Goal: Book appointment/travel/reservation

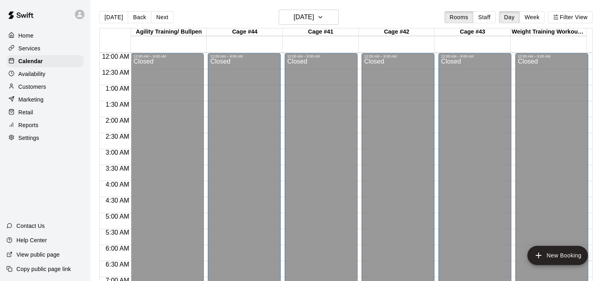
scroll to position [531, 0]
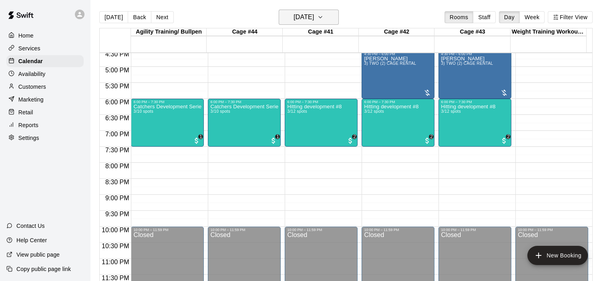
click at [323, 18] on icon "button" at bounding box center [320, 17] width 6 height 10
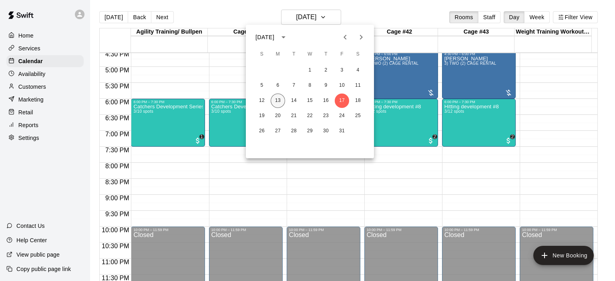
click at [275, 103] on button "13" at bounding box center [277, 101] width 14 height 14
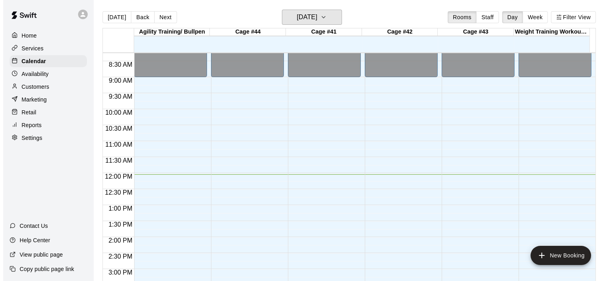
scroll to position [250, 0]
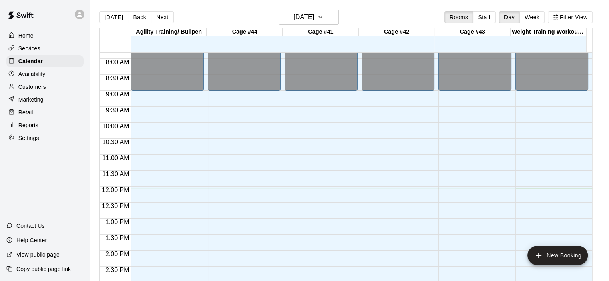
click at [249, 161] on div "12:00 AM – 9:00 AM Closed 4:15 PM – 5:00 PM [PERSON_NAME] [PERSON_NAME] 5:15 PM…" at bounding box center [244, 187] width 73 height 768
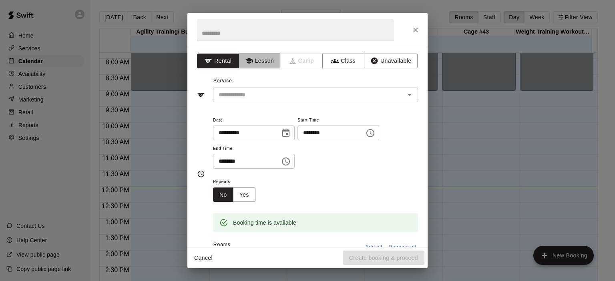
click at [270, 63] on button "Lesson" at bounding box center [259, 61] width 42 height 15
click at [407, 94] on icon "Open" at bounding box center [409, 95] width 4 height 2
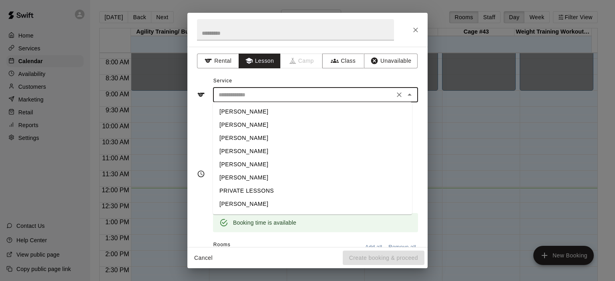
scroll to position [26, 0]
click at [265, 194] on li "[PERSON_NAME]" at bounding box center [312, 191] width 199 height 13
type input "**********"
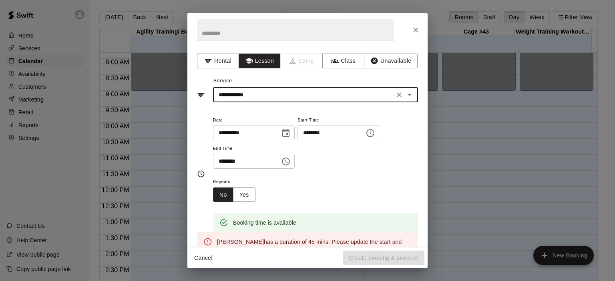
click at [288, 162] on icon "Choose time, selected time is 11:30 AM" at bounding box center [286, 162] width 2 height 4
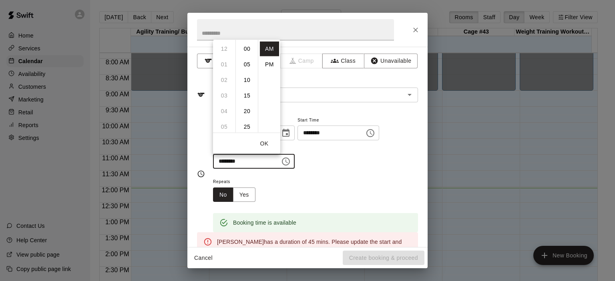
scroll to position [94, 0]
click at [248, 94] on li "45" at bounding box center [246, 95] width 19 height 15
type input "********"
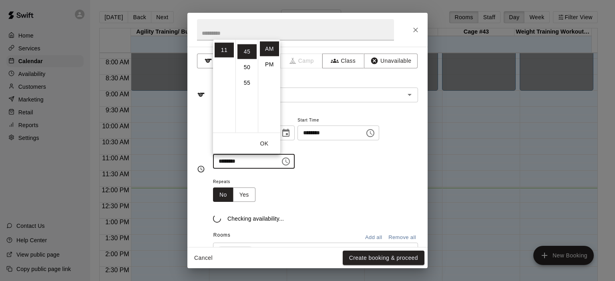
scroll to position [140, 0]
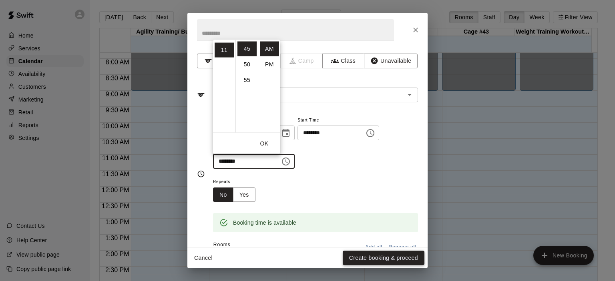
click at [388, 258] on button "Create booking & proceed" at bounding box center [383, 258] width 82 height 15
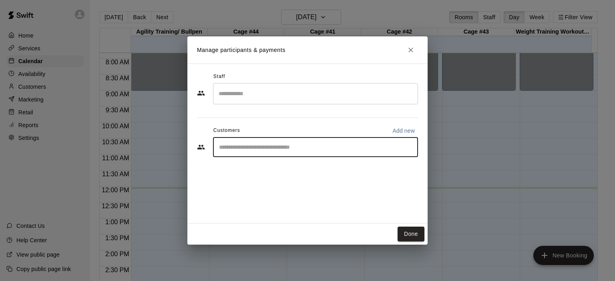
click at [284, 148] on input "Start typing to search customers..." at bounding box center [315, 147] width 198 height 8
type input "****"
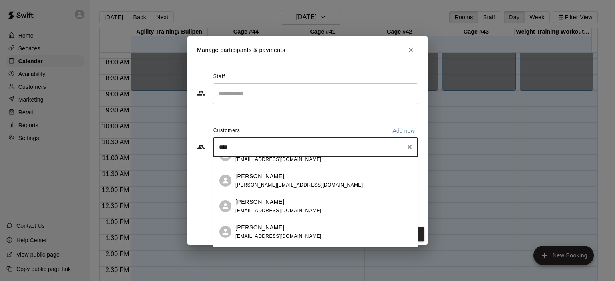
scroll to position [38, 0]
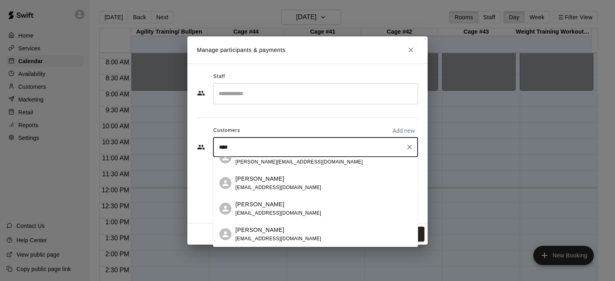
click at [272, 204] on p "[PERSON_NAME]" at bounding box center [259, 204] width 49 height 8
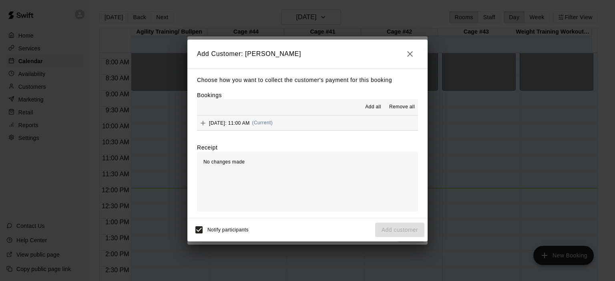
click at [273, 124] on span "(Current)" at bounding box center [262, 123] width 21 height 6
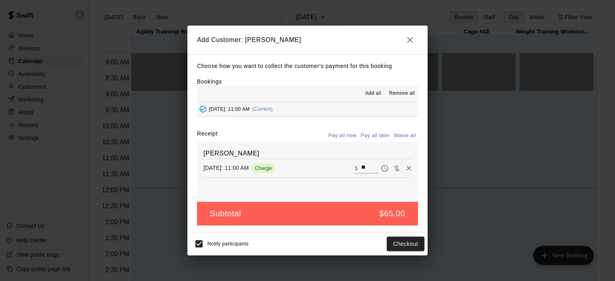
click at [403, 134] on button "Waive all" at bounding box center [404, 136] width 26 height 12
type input "*"
click at [399, 244] on button "Add customer" at bounding box center [399, 244] width 49 height 15
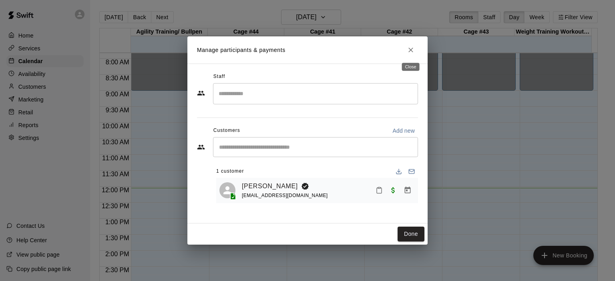
click at [411, 49] on icon "Close" at bounding box center [411, 50] width 8 height 8
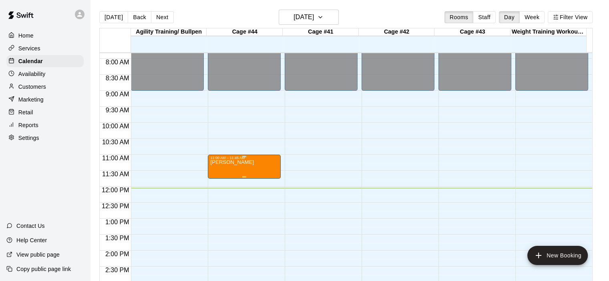
click at [253, 160] on div "11:00 AM – 11:45 AM" at bounding box center [244, 158] width 68 height 4
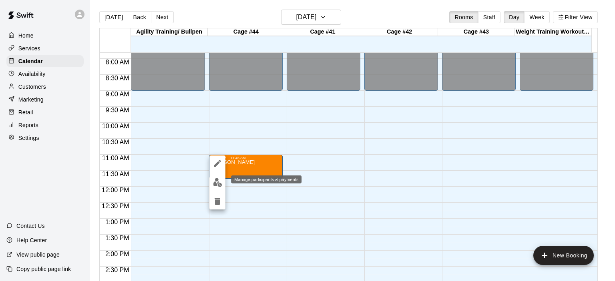
click at [221, 182] on img "edit" at bounding box center [217, 182] width 9 height 9
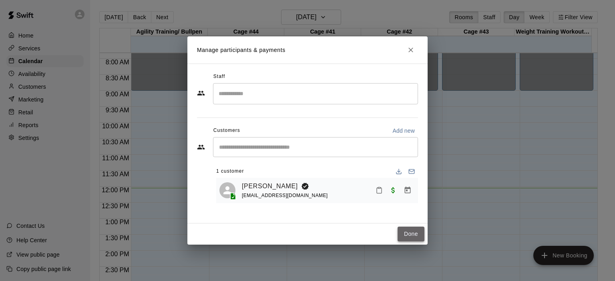
click at [414, 233] on button "Done" at bounding box center [410, 234] width 27 height 15
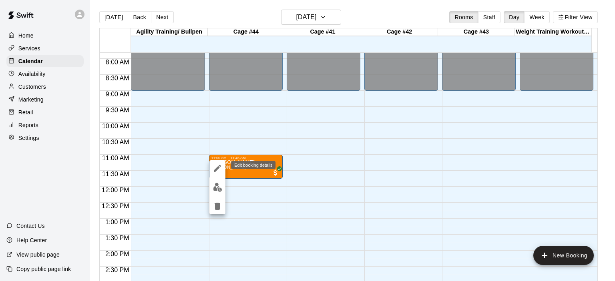
click at [221, 166] on icon "edit" at bounding box center [217, 169] width 10 height 10
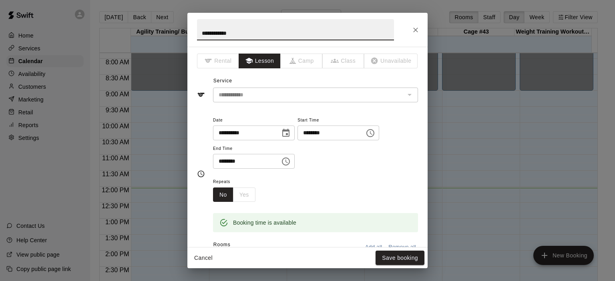
click at [375, 134] on icon "Choose time, selected time is 11:00 AM" at bounding box center [370, 133] width 10 height 10
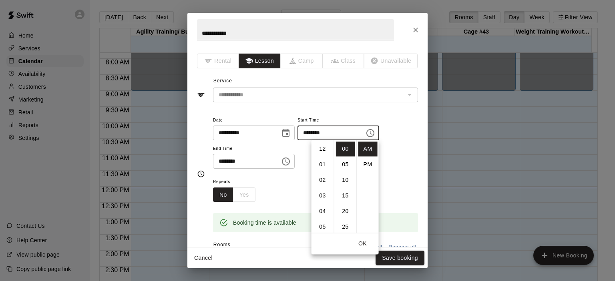
scroll to position [170, 0]
click at [344, 226] on li "30" at bounding box center [345, 226] width 19 height 15
type input "********"
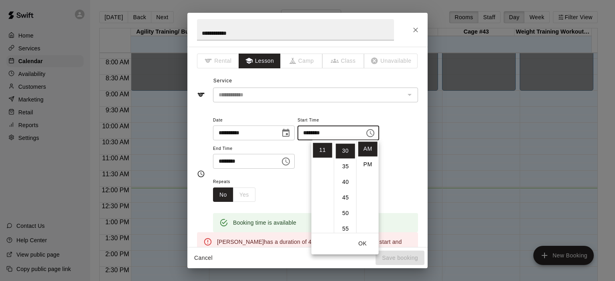
scroll to position [94, 0]
click at [290, 160] on icon "Choose time, selected time is 11:45 AM" at bounding box center [286, 162] width 10 height 10
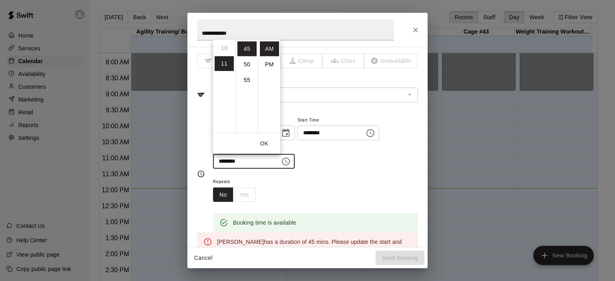
scroll to position [154, 0]
click at [268, 64] on li "PM" at bounding box center [269, 64] width 19 height 15
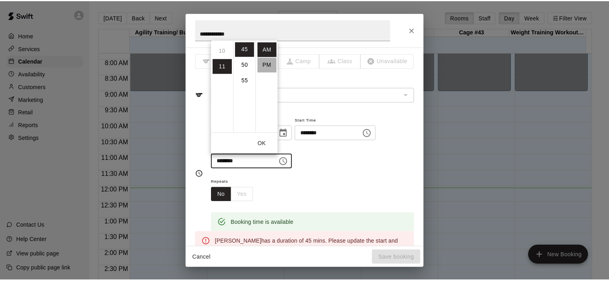
scroll to position [14, 0]
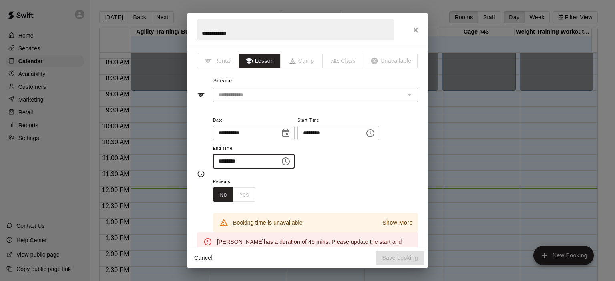
click at [222, 162] on input "********" at bounding box center [244, 161] width 62 height 15
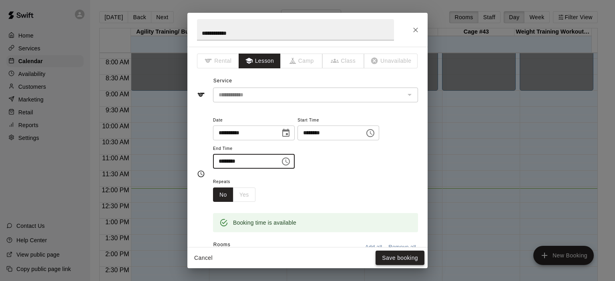
type input "********"
click at [389, 257] on button "Save booking" at bounding box center [399, 258] width 49 height 15
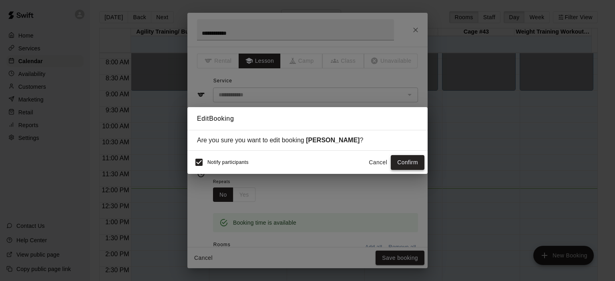
click at [406, 167] on button "Confirm" at bounding box center [408, 162] width 34 height 15
